Goal: Task Accomplishment & Management: Manage account settings

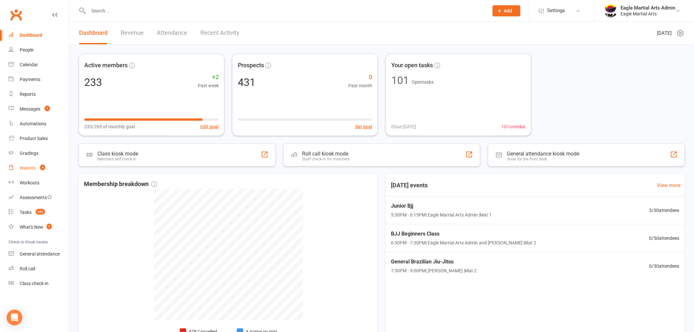
click at [32, 164] on link "Waivers 4" at bounding box center [39, 168] width 61 height 15
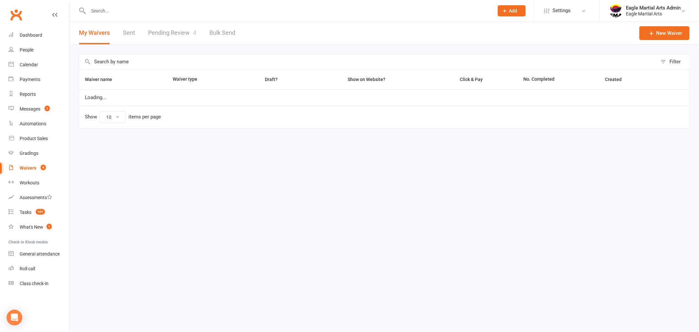
select select "100"
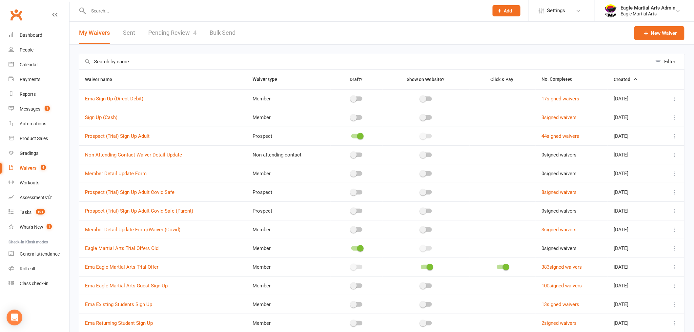
click at [194, 35] on span "4" at bounding box center [194, 32] width 3 height 7
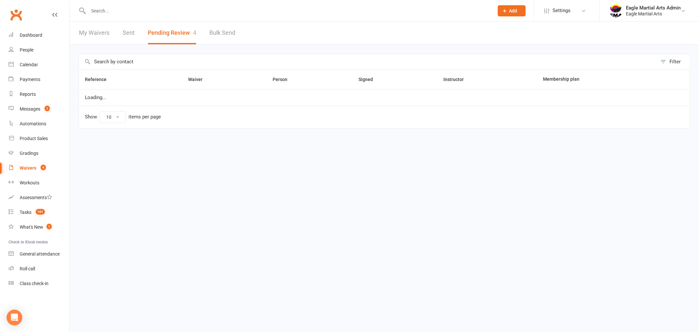
select select "25"
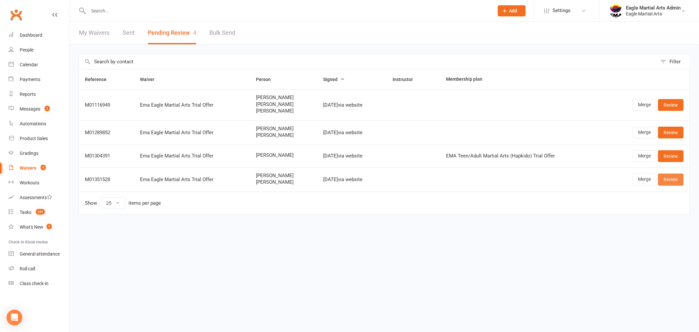
click at [670, 177] on link "Review" at bounding box center [671, 179] width 26 height 12
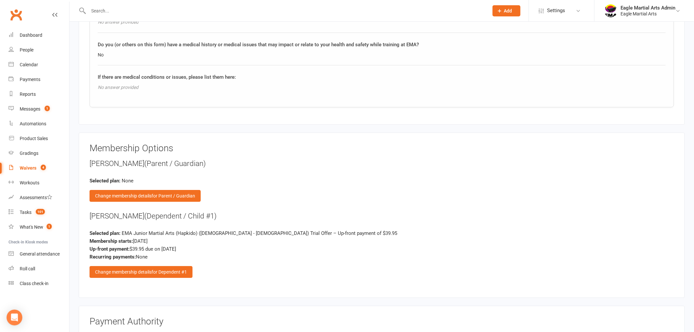
scroll to position [801, 0]
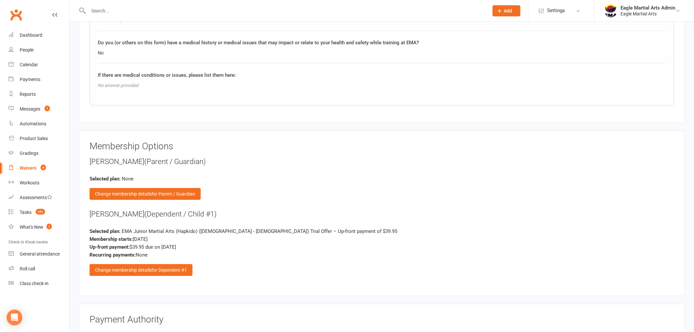
click at [41, 167] on span "4" at bounding box center [43, 168] width 5 height 6
select select "100"
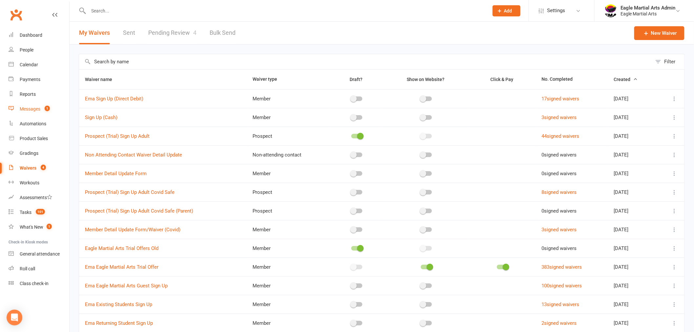
click at [38, 106] on link "Messages 1" at bounding box center [39, 109] width 61 height 15
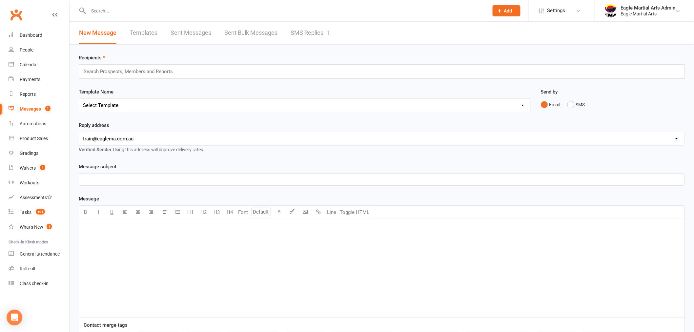
click at [326, 28] on link "SMS Replies 1" at bounding box center [309, 33] width 39 height 23
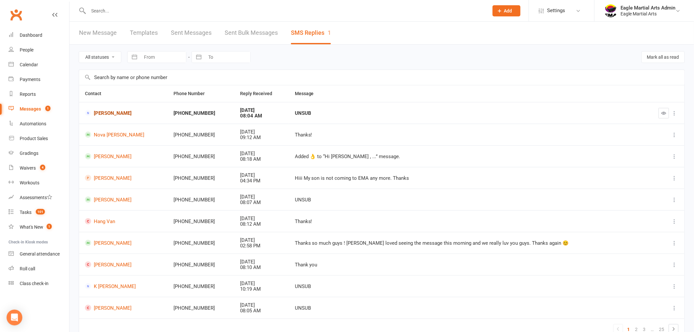
click at [116, 113] on link "Bruce Pascoe" at bounding box center [123, 113] width 77 height 6
drag, startPoint x: 661, startPoint y: 110, endPoint x: 385, endPoint y: 20, distance: 291.0
click at [661, 110] on icon "button" at bounding box center [663, 112] width 5 height 5
click at [307, 111] on div "UNSUB" at bounding box center [476, 113] width 353 height 6
click at [88, 35] on link "New Message" at bounding box center [98, 33] width 38 height 23
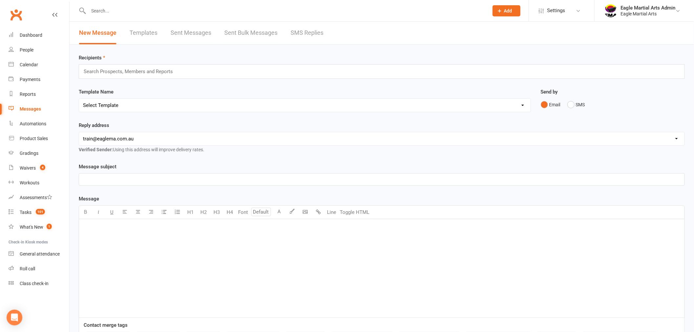
click at [11, 8] on link "Clubworx" at bounding box center [16, 15] width 16 height 16
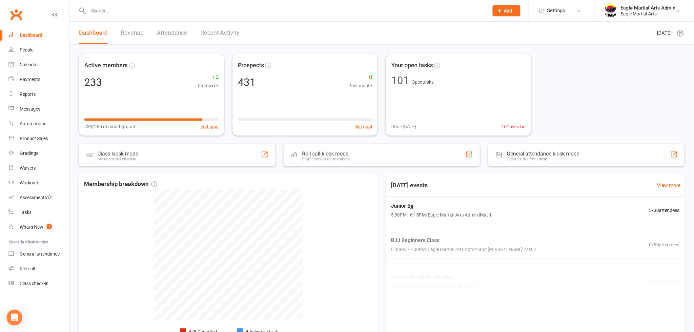
click at [133, 33] on link "Revenue" at bounding box center [132, 33] width 23 height 23
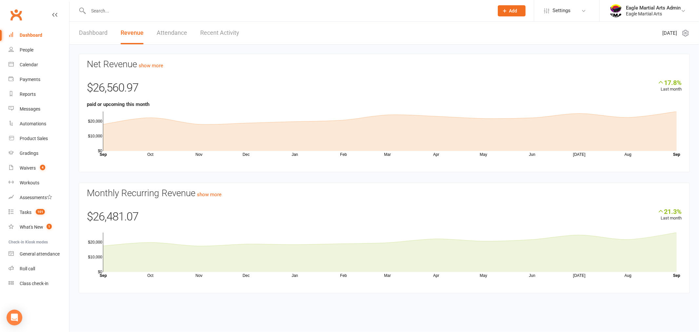
drag, startPoint x: 93, startPoint y: 33, endPoint x: 206, endPoint y: 41, distance: 112.4
click at [95, 32] on link "Dashboard" at bounding box center [93, 33] width 29 height 23
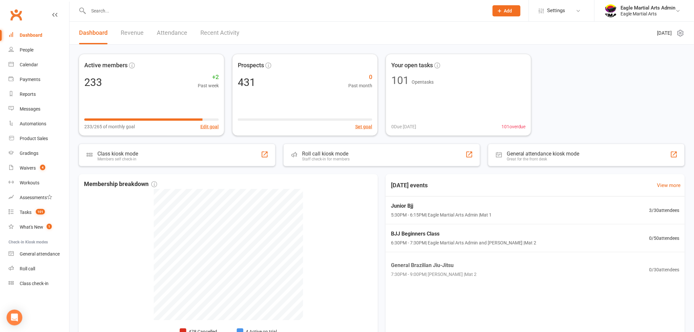
click at [225, 31] on link "Recent Activity" at bounding box center [219, 33] width 39 height 23
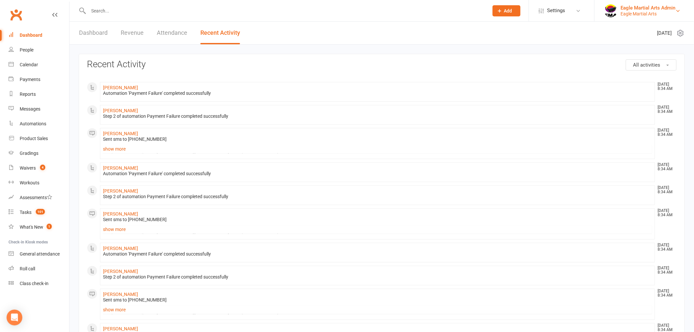
click at [658, 9] on div "Eagle Martial Arts Admin" at bounding box center [647, 8] width 55 height 6
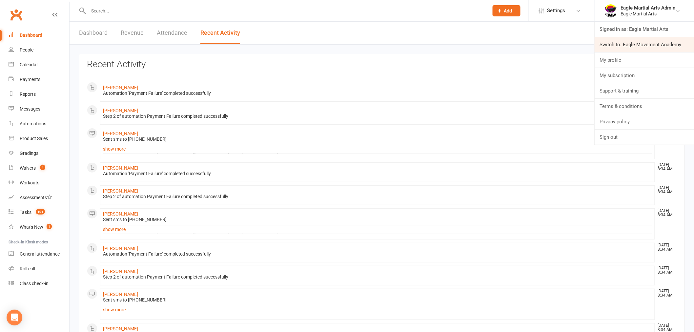
click at [621, 44] on link "Switch to: Eagle Movement Academy" at bounding box center [643, 44] width 99 height 15
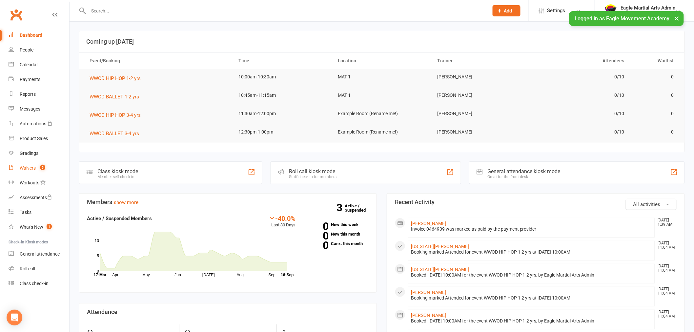
click at [42, 168] on span "5" at bounding box center [42, 168] width 5 height 6
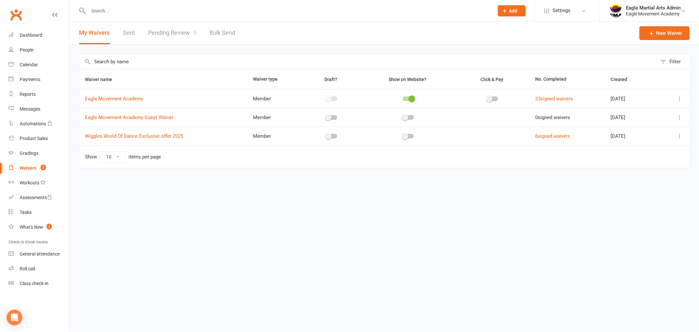
click at [178, 32] on link "Pending Review 5" at bounding box center [172, 33] width 48 height 23
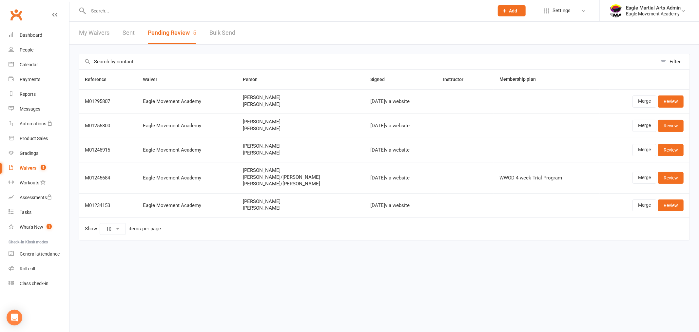
click at [19, 19] on link "Clubworx" at bounding box center [16, 15] width 16 height 16
